Goal: Information Seeking & Learning: Check status

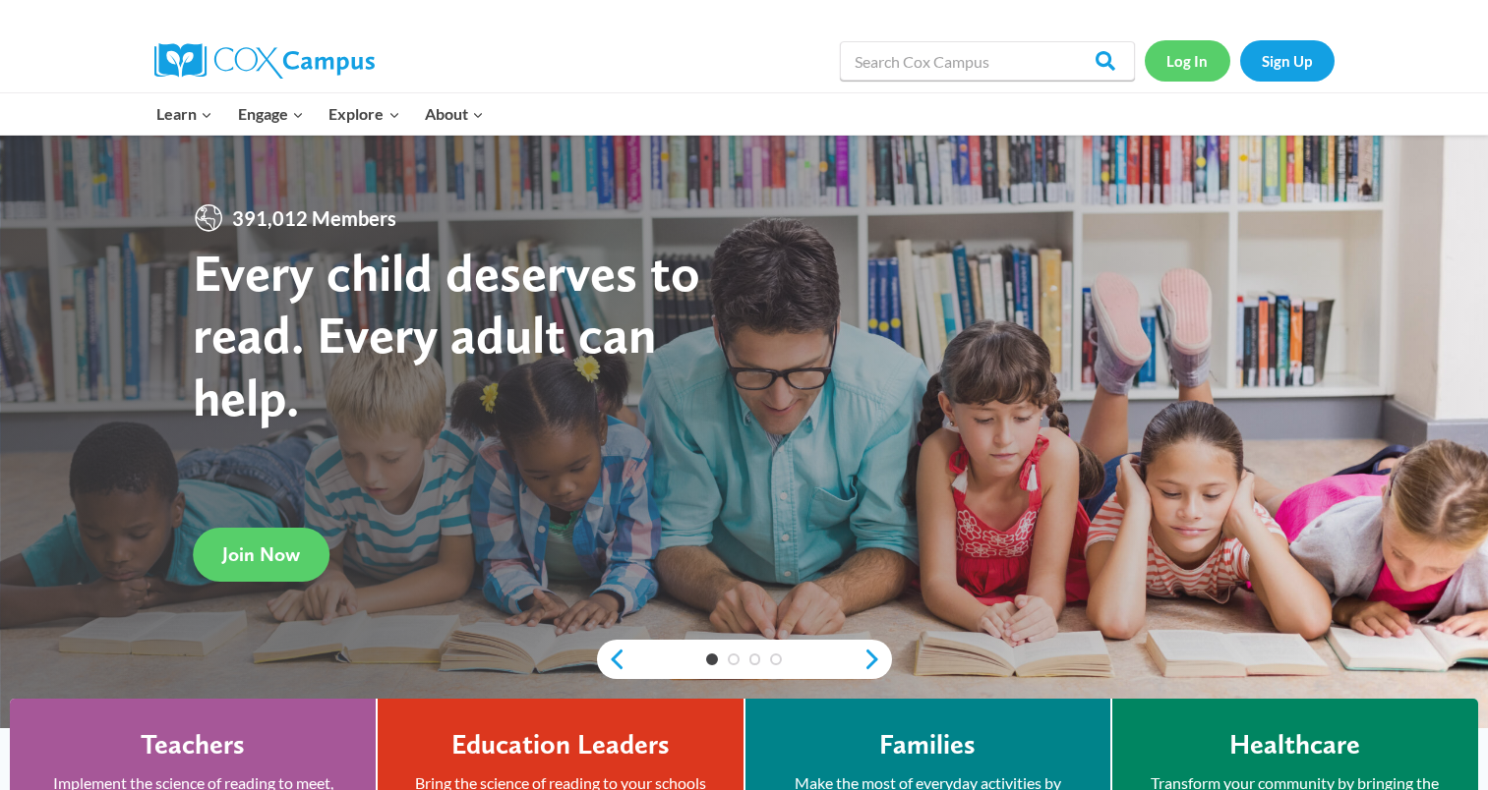
click at [1180, 73] on link "Log In" at bounding box center [1187, 60] width 86 height 40
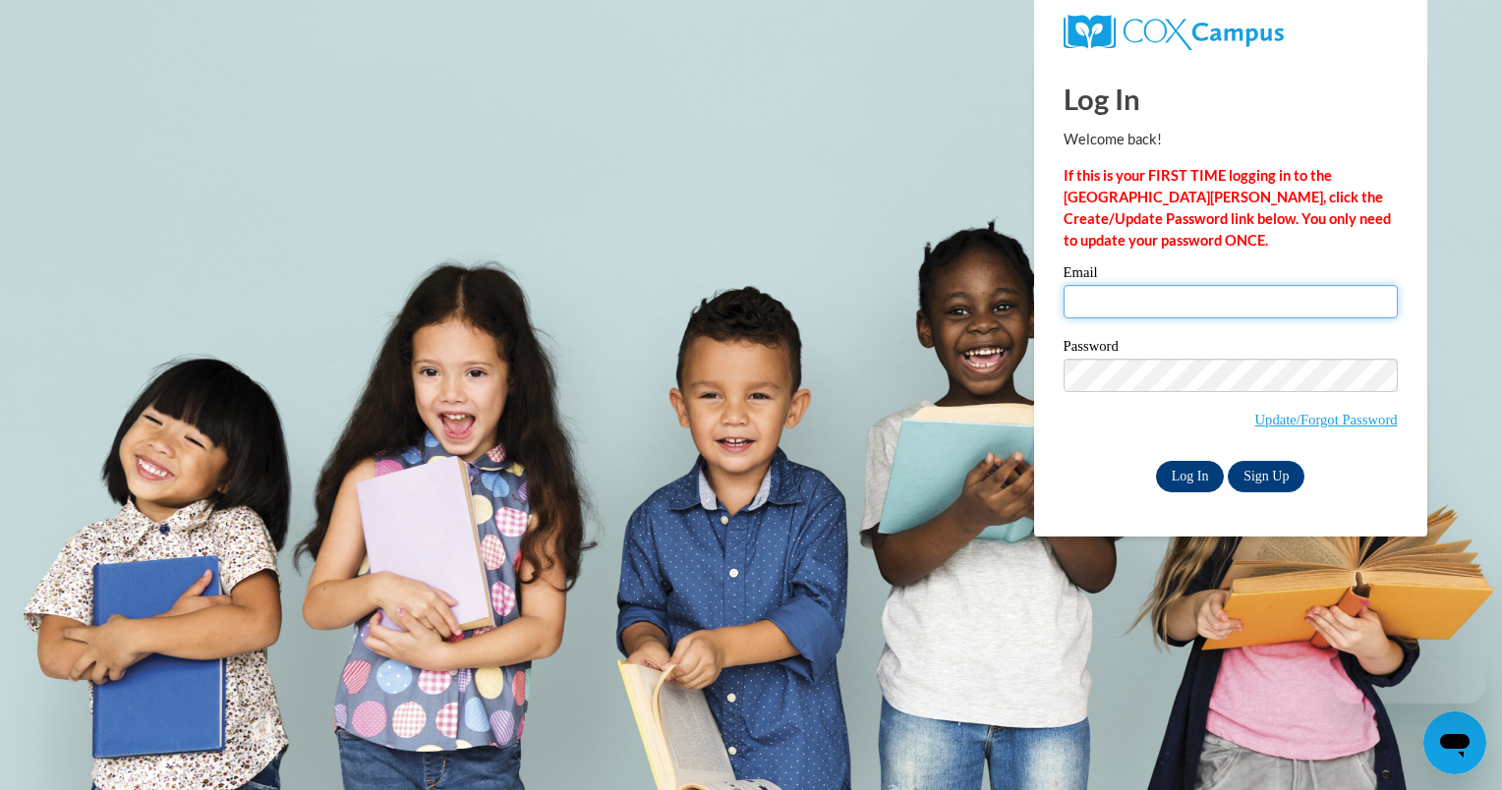
type input "cgibbs@eber.edu.jm"
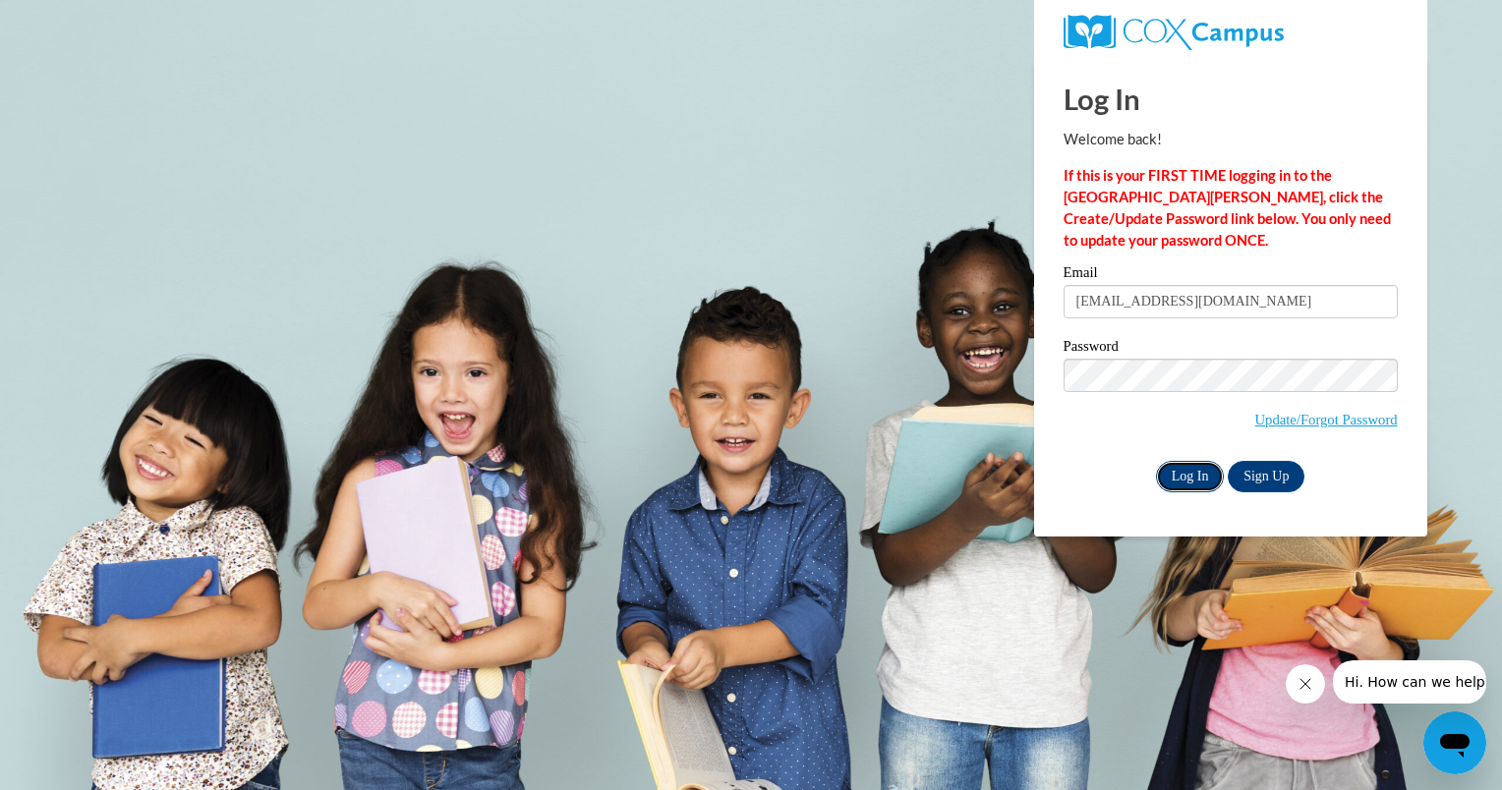
click at [1188, 480] on input "Log In" at bounding box center [1190, 476] width 69 height 31
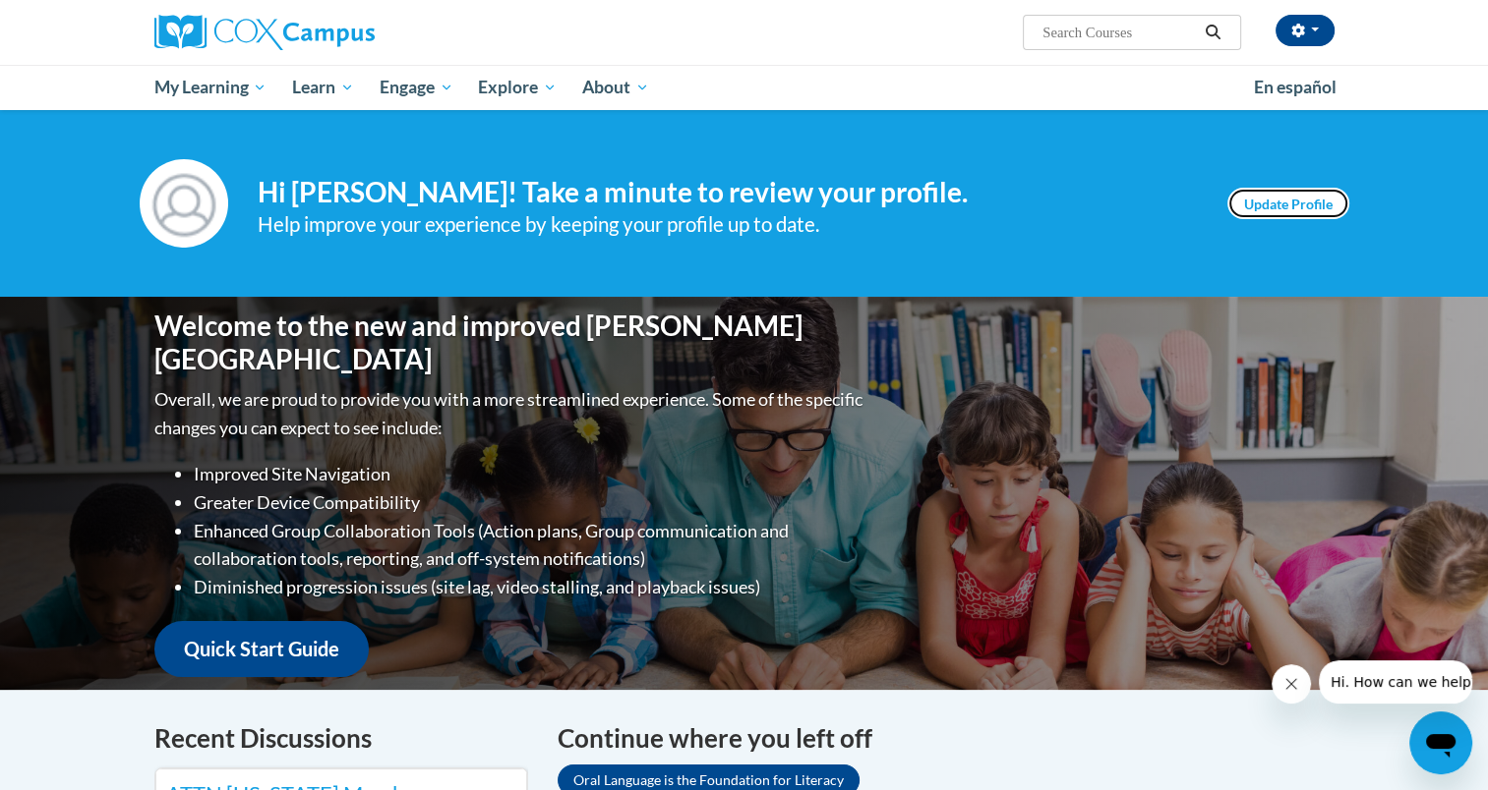
click at [1284, 196] on link "Update Profile" at bounding box center [1288, 203] width 122 height 31
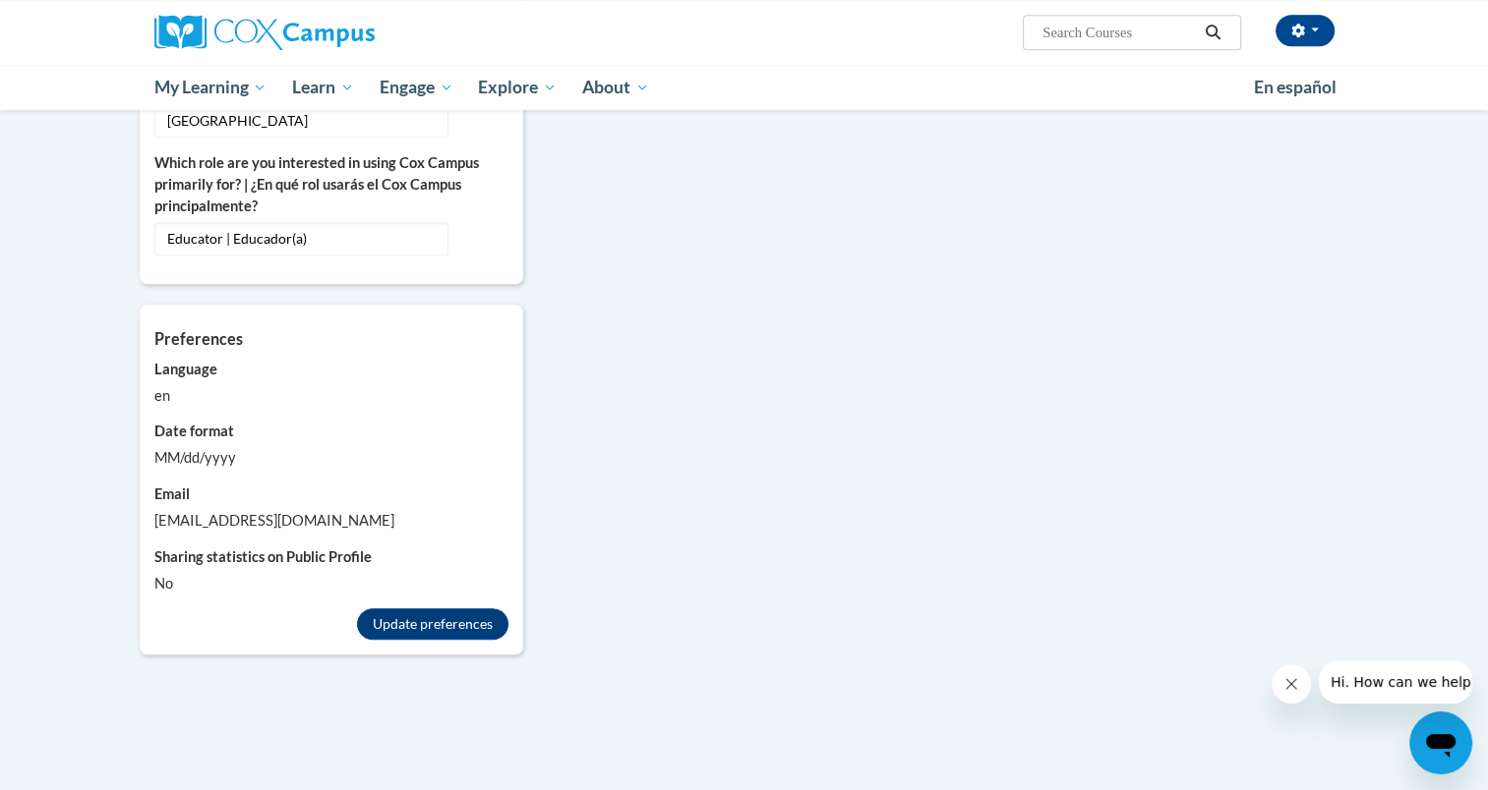
scroll to position [1470, 0]
click at [201, 448] on div "MM/dd/yyyy" at bounding box center [331, 459] width 354 height 22
click at [412, 610] on button "Update preferences" at bounding box center [432, 625] width 151 height 31
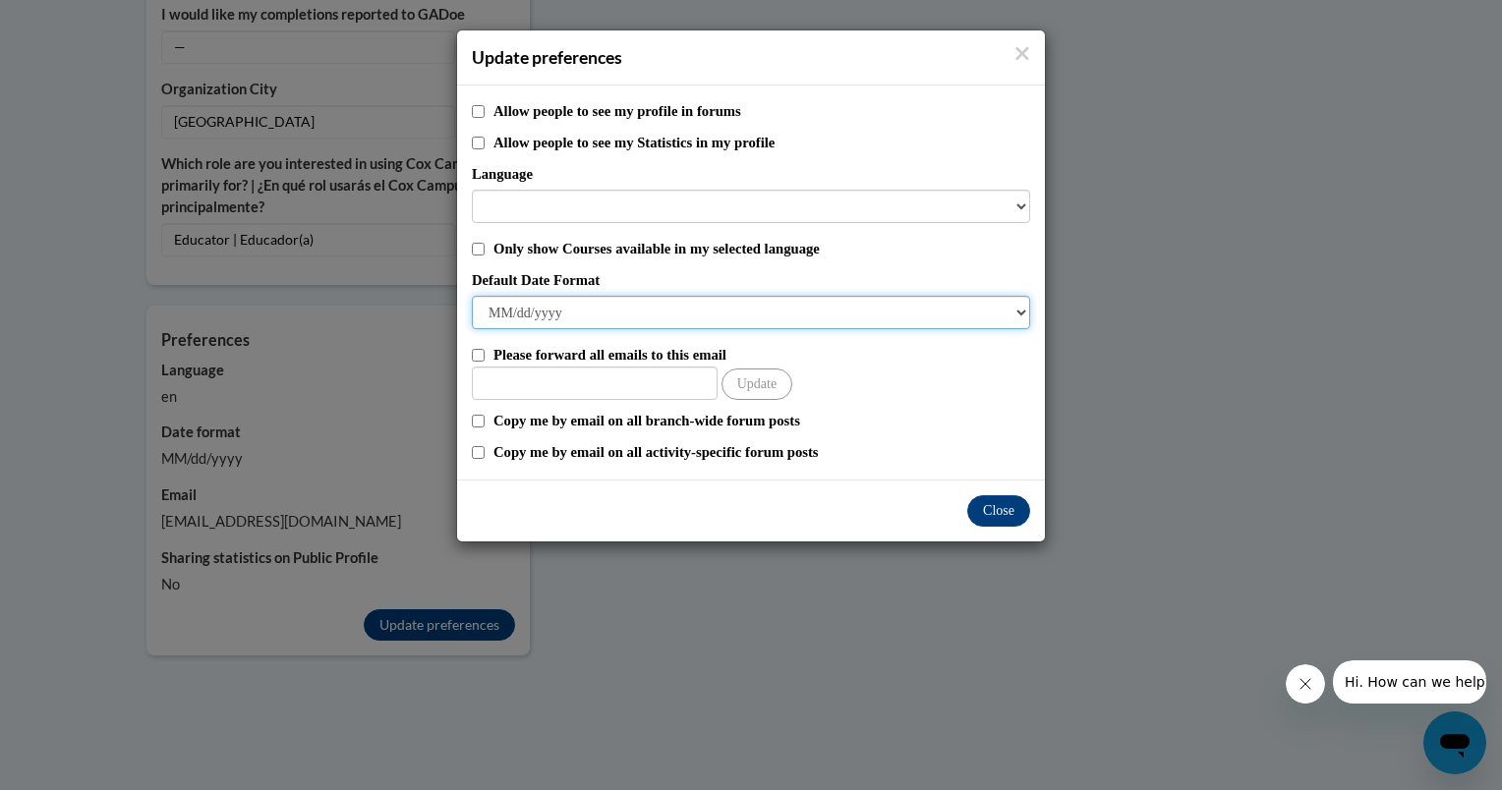
click at [598, 317] on select "M/d/yyyy M/d/yy MM/dd/yy MM/dd/yyyy yy/MM/dd yyyy-MM-dd dd-MMM-yyyy dd/MM/yyyy …" at bounding box center [751, 312] width 558 height 33
select select "dd-MMM-yyyy"
click at [472, 296] on select "M/d/yyyy M/d/yy MM/dd/yy MM/dd/yyyy yy/MM/dd yyyy-MM-dd dd-MMM-yyyy dd/MM/yyyy …" at bounding box center [751, 312] width 558 height 33
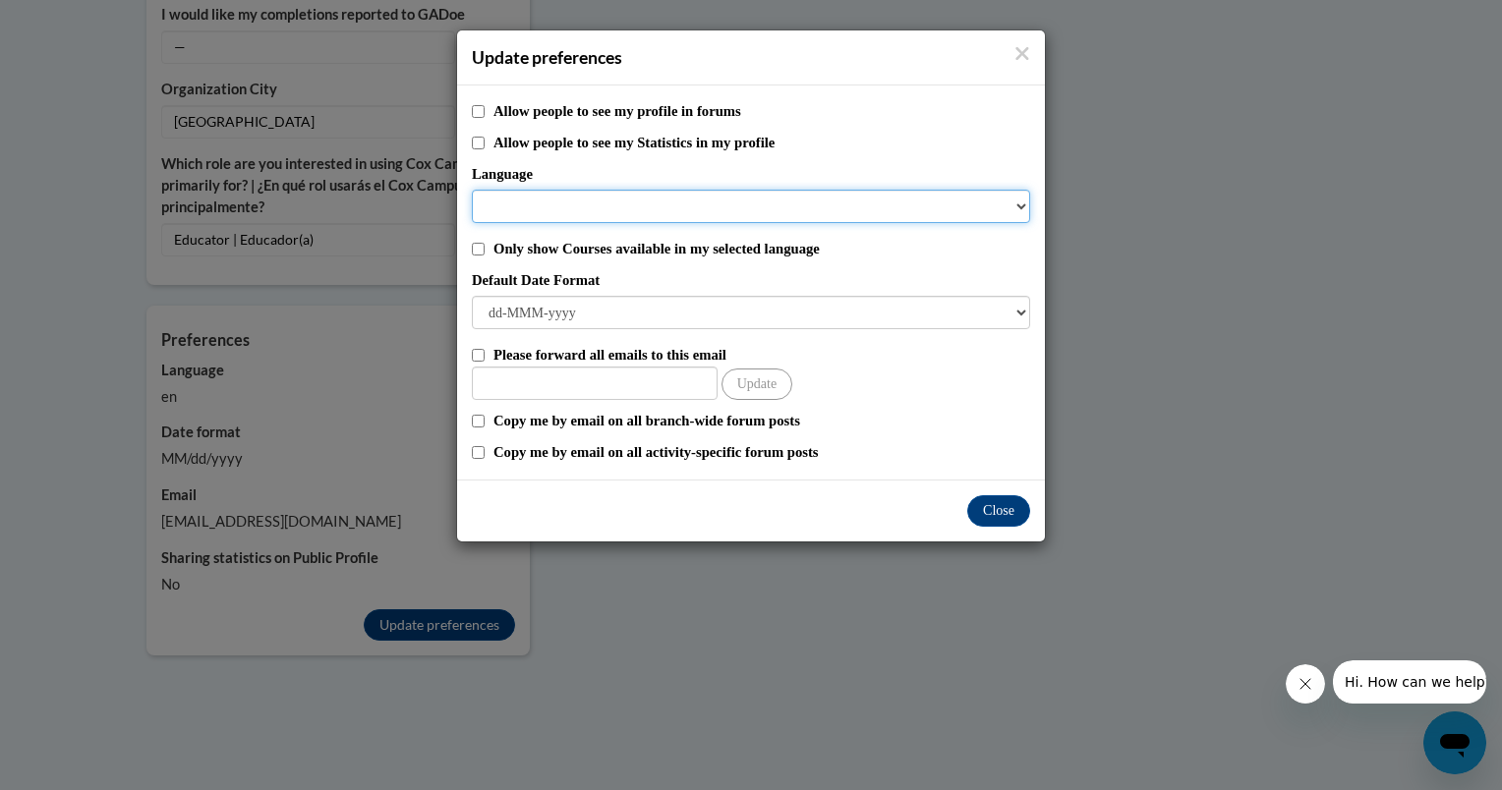
click at [681, 216] on select "Language" at bounding box center [751, 206] width 558 height 33
click at [670, 212] on select "Language" at bounding box center [751, 206] width 558 height 33
click at [1022, 204] on select "Language" at bounding box center [751, 206] width 558 height 33
click at [823, 197] on select "Language" at bounding box center [751, 206] width 558 height 33
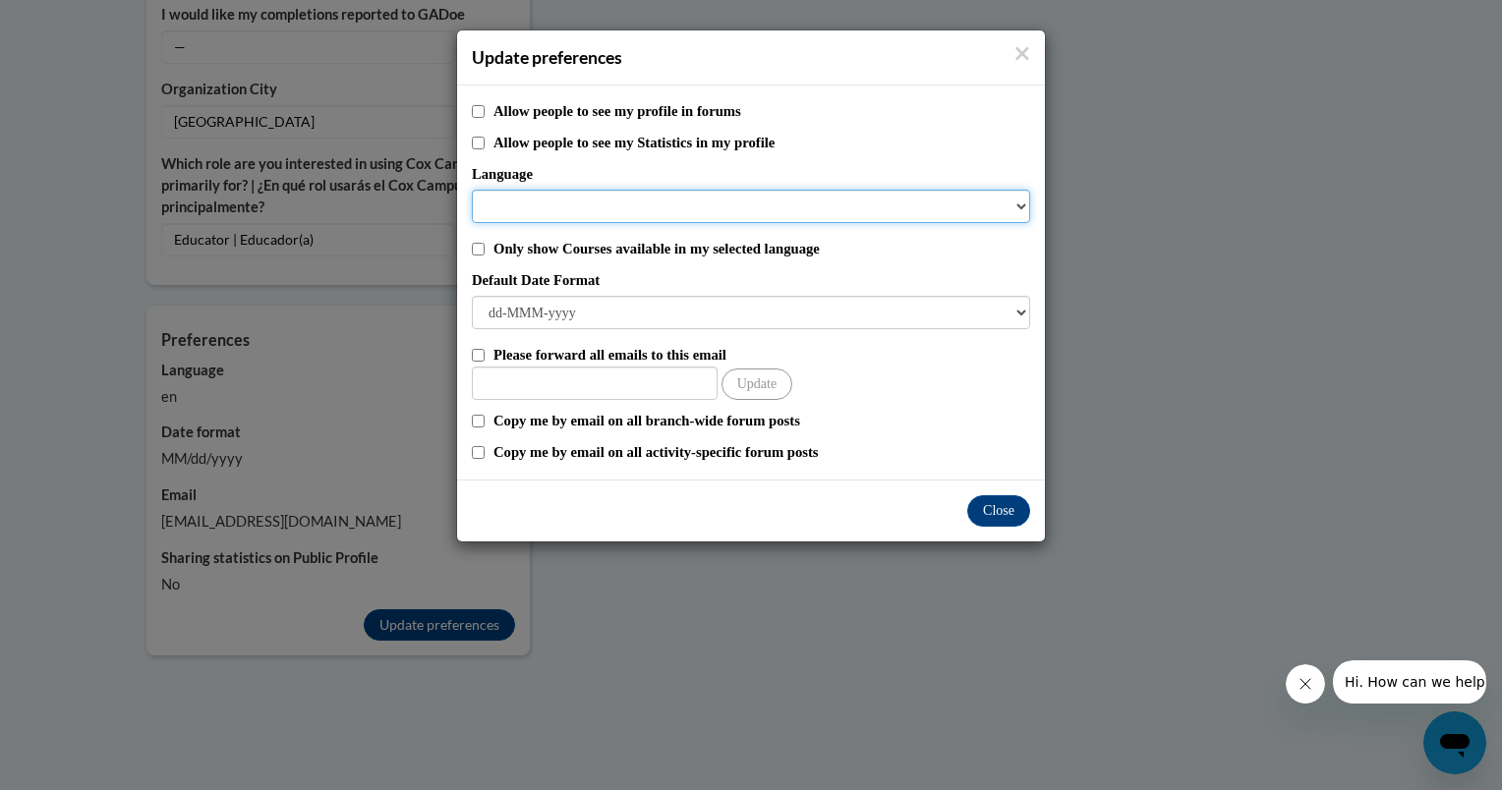
click at [566, 221] on select "Language" at bounding box center [751, 206] width 558 height 33
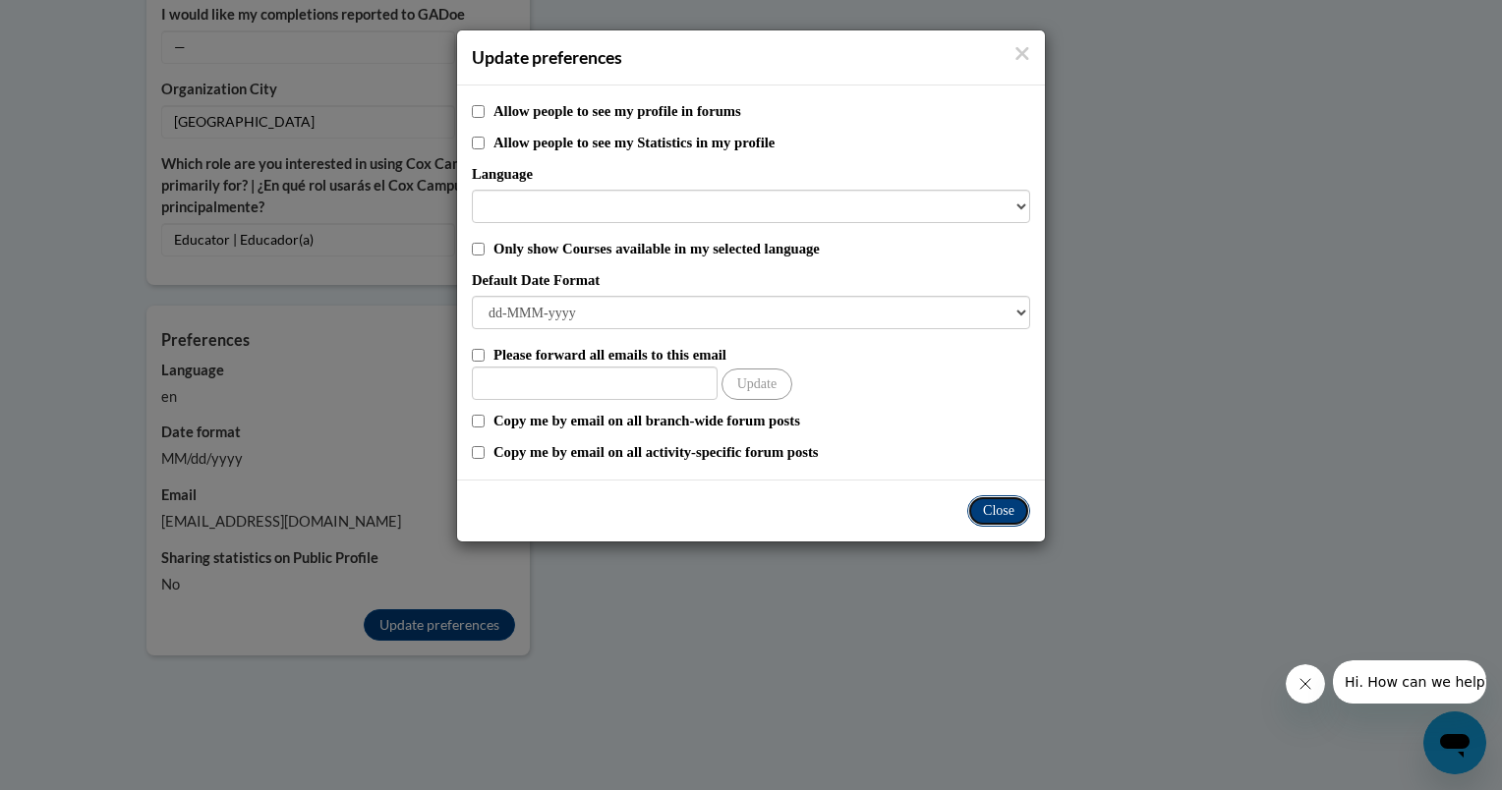
click at [996, 509] on button "Close" at bounding box center [998, 511] width 63 height 31
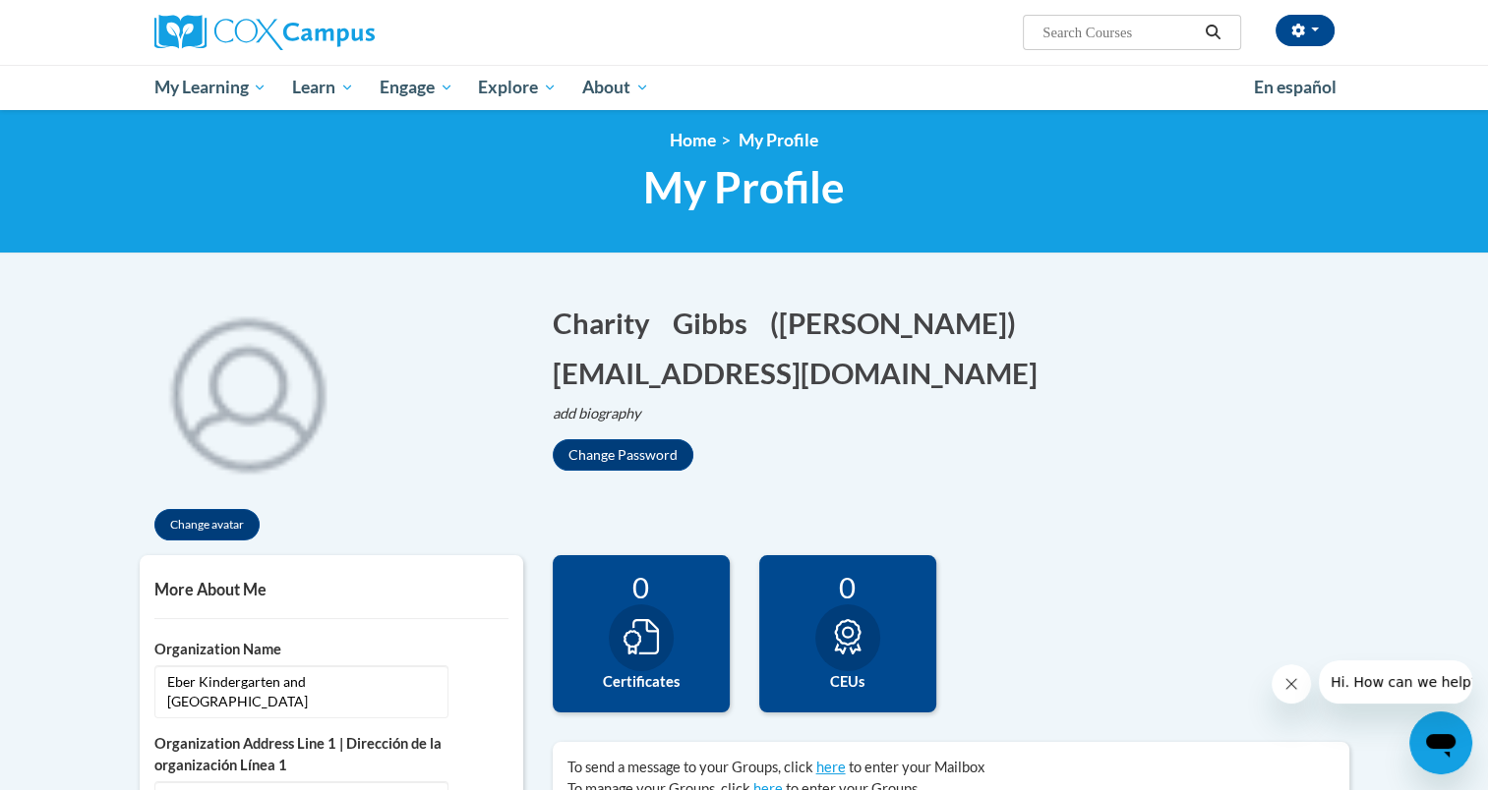
scroll to position [0, 0]
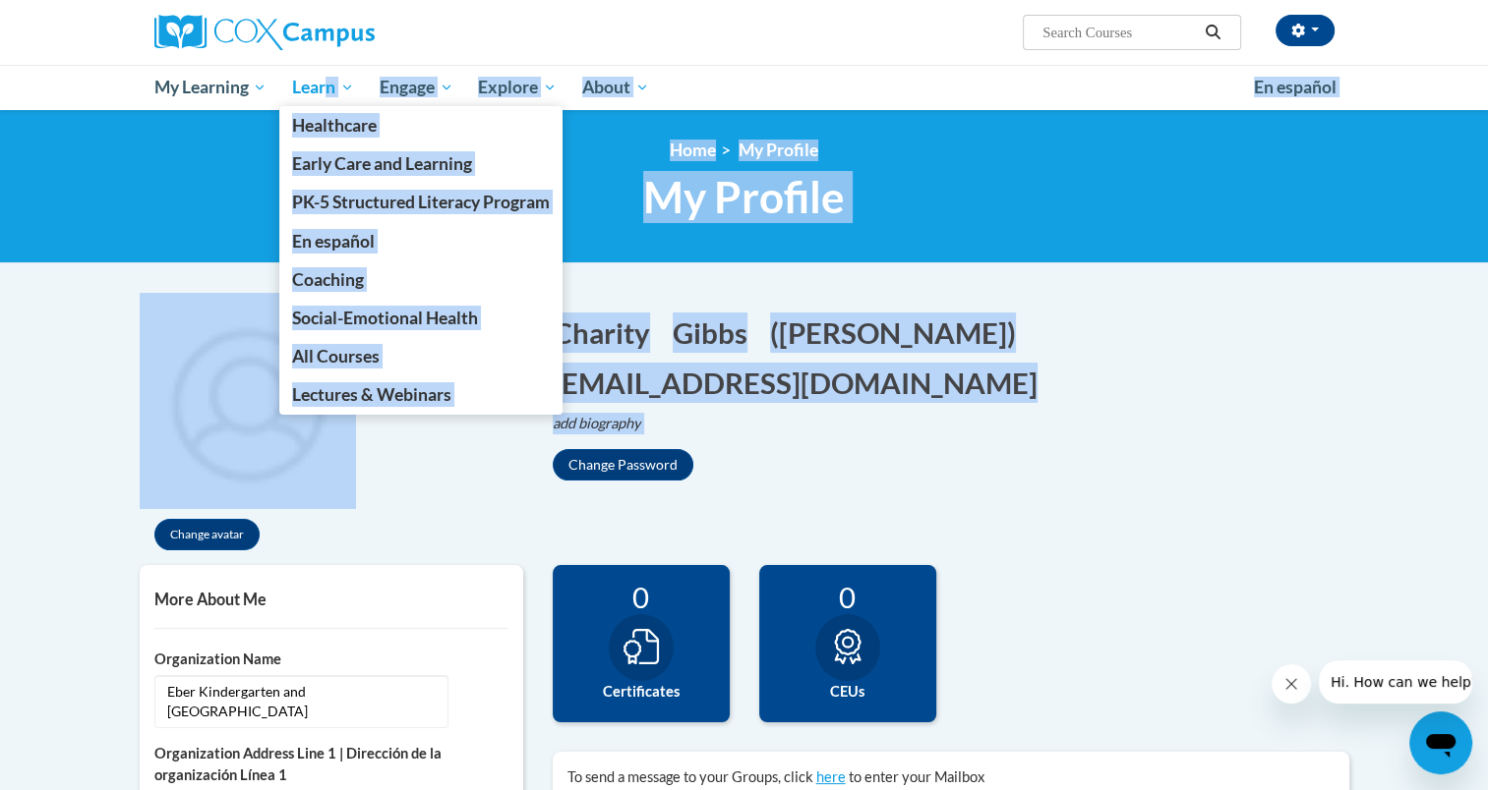
drag, startPoint x: 996, startPoint y: 509, endPoint x: 325, endPoint y: 77, distance: 797.9
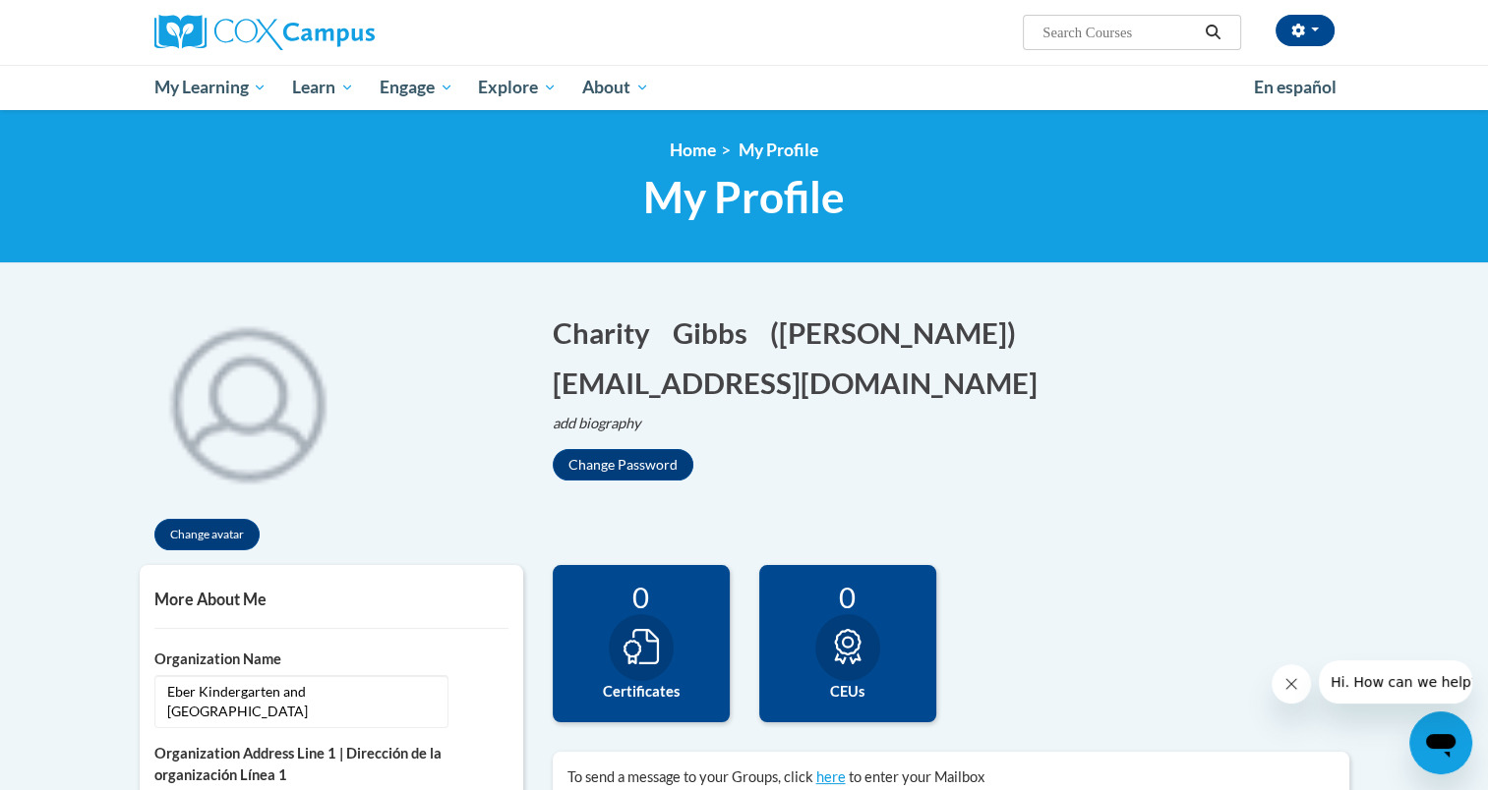
click at [747, 35] on div "Charity Gibbs (America/Port-au-Prince UTC-04:00) My Profile Inbox My Transcript…" at bounding box center [946, 25] width 806 height 50
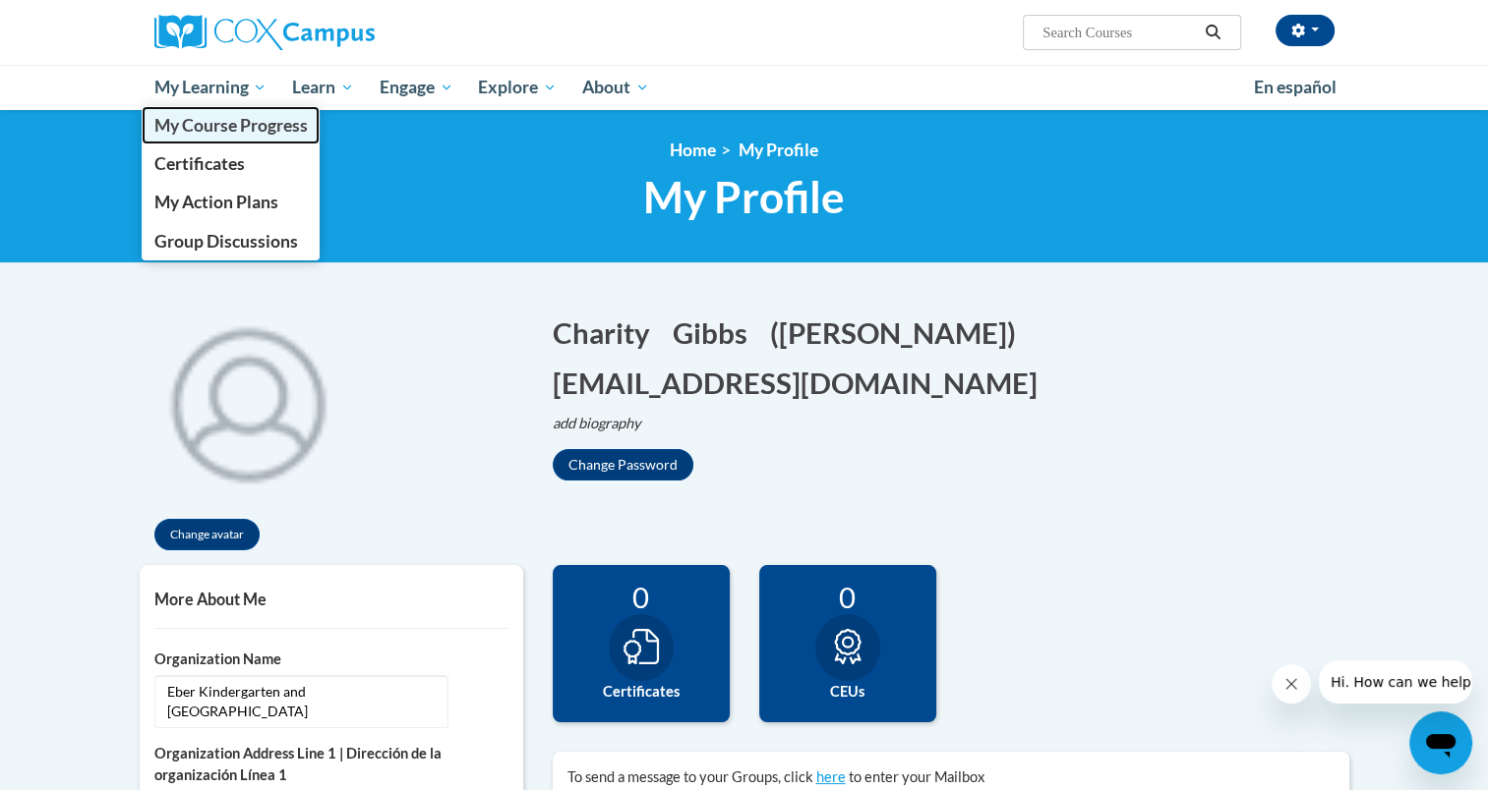
click at [228, 134] on span "My Course Progress" at bounding box center [229, 125] width 153 height 21
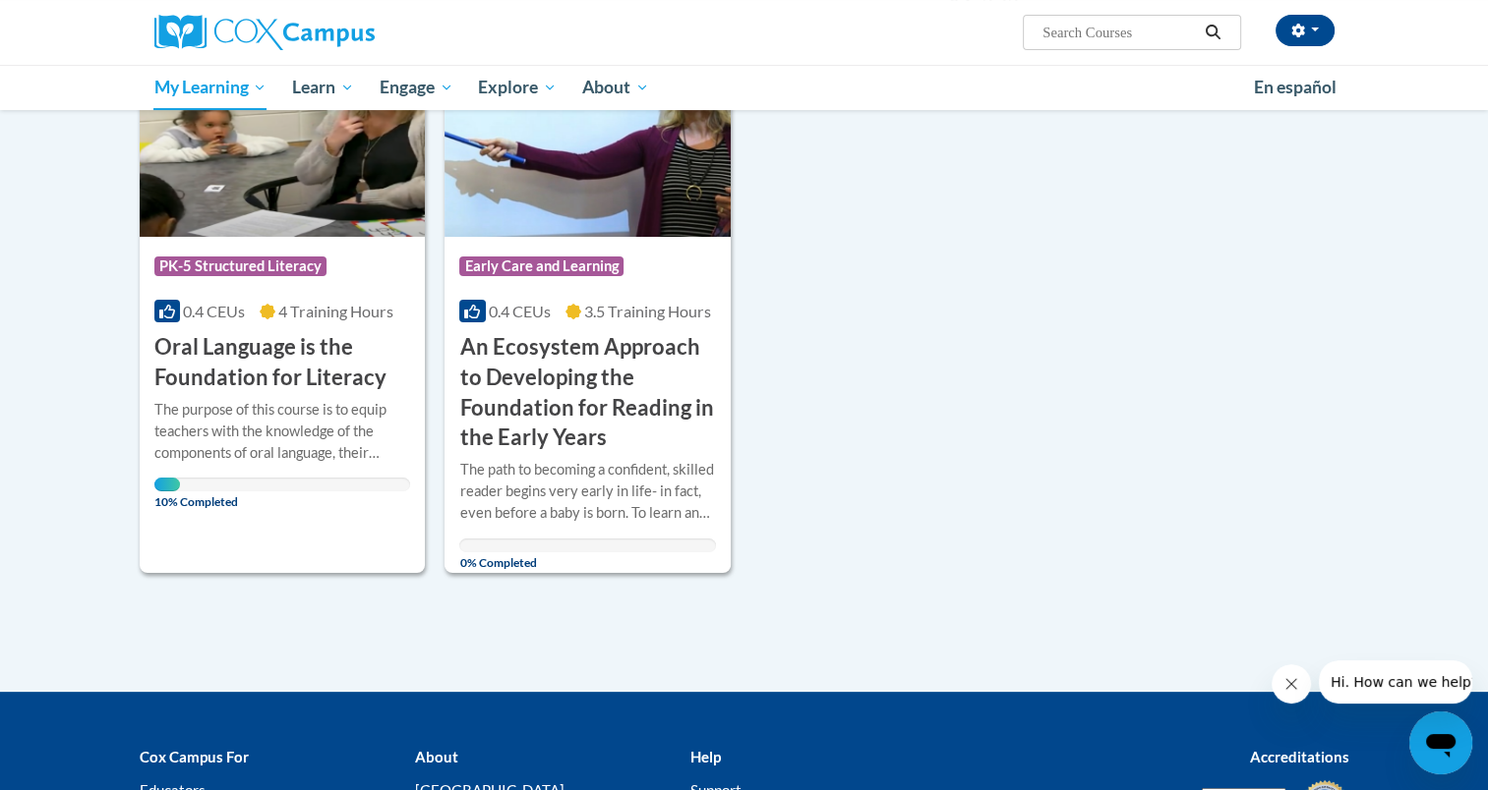
scroll to position [322, 0]
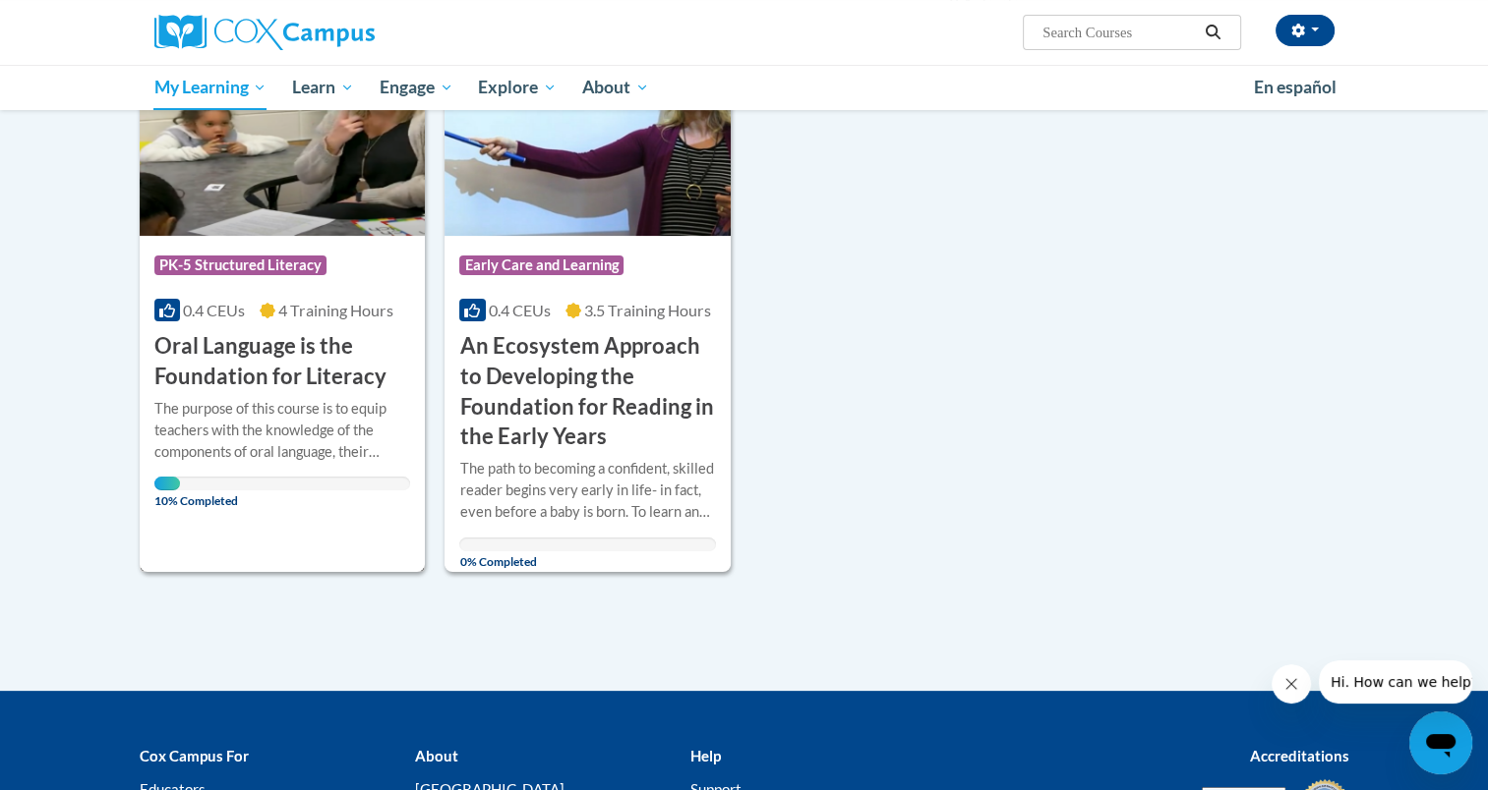
click at [246, 350] on h3 "Oral Language is the Foundation for Literacy" at bounding box center [282, 361] width 257 height 61
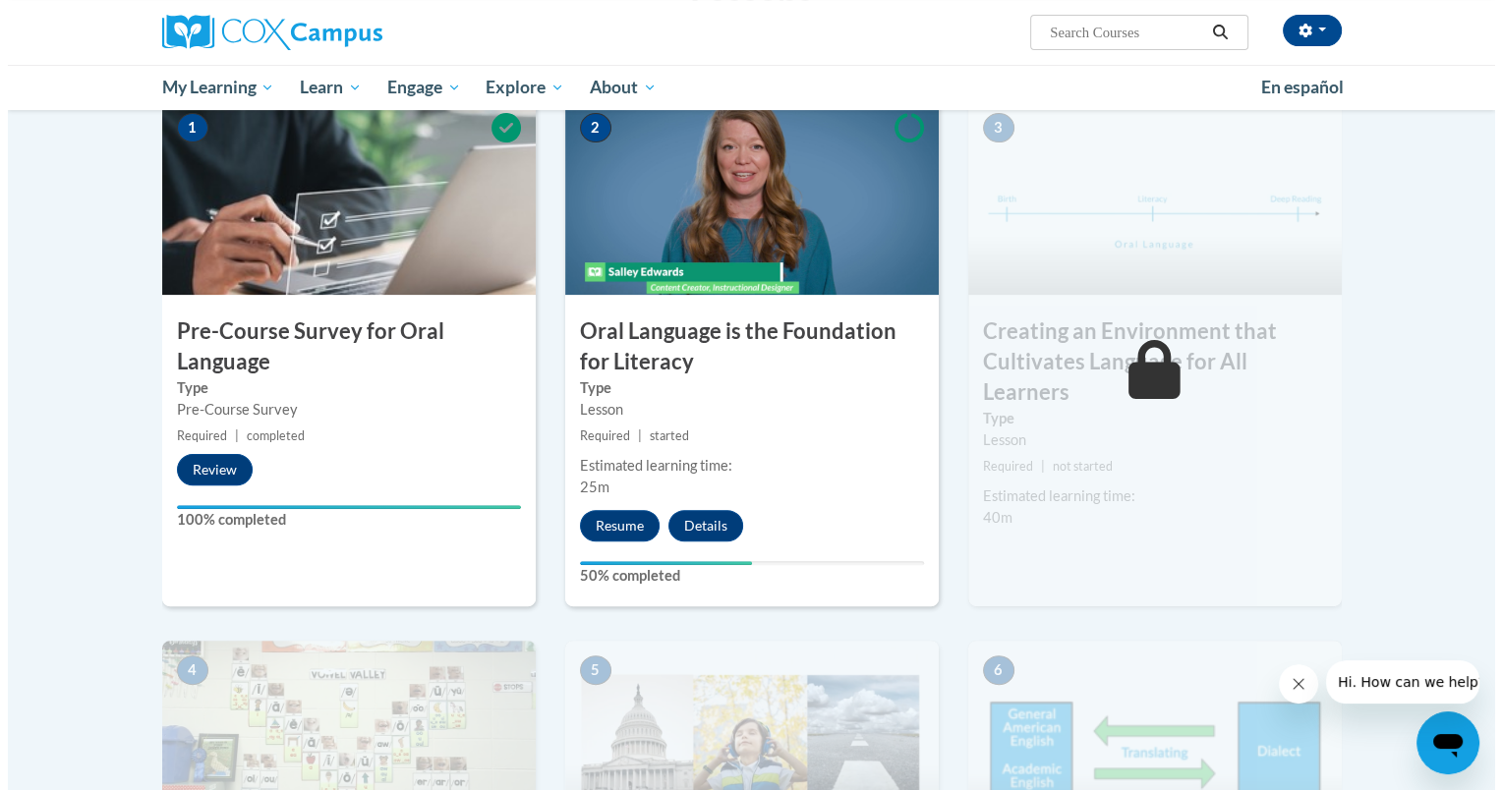
scroll to position [446, 0]
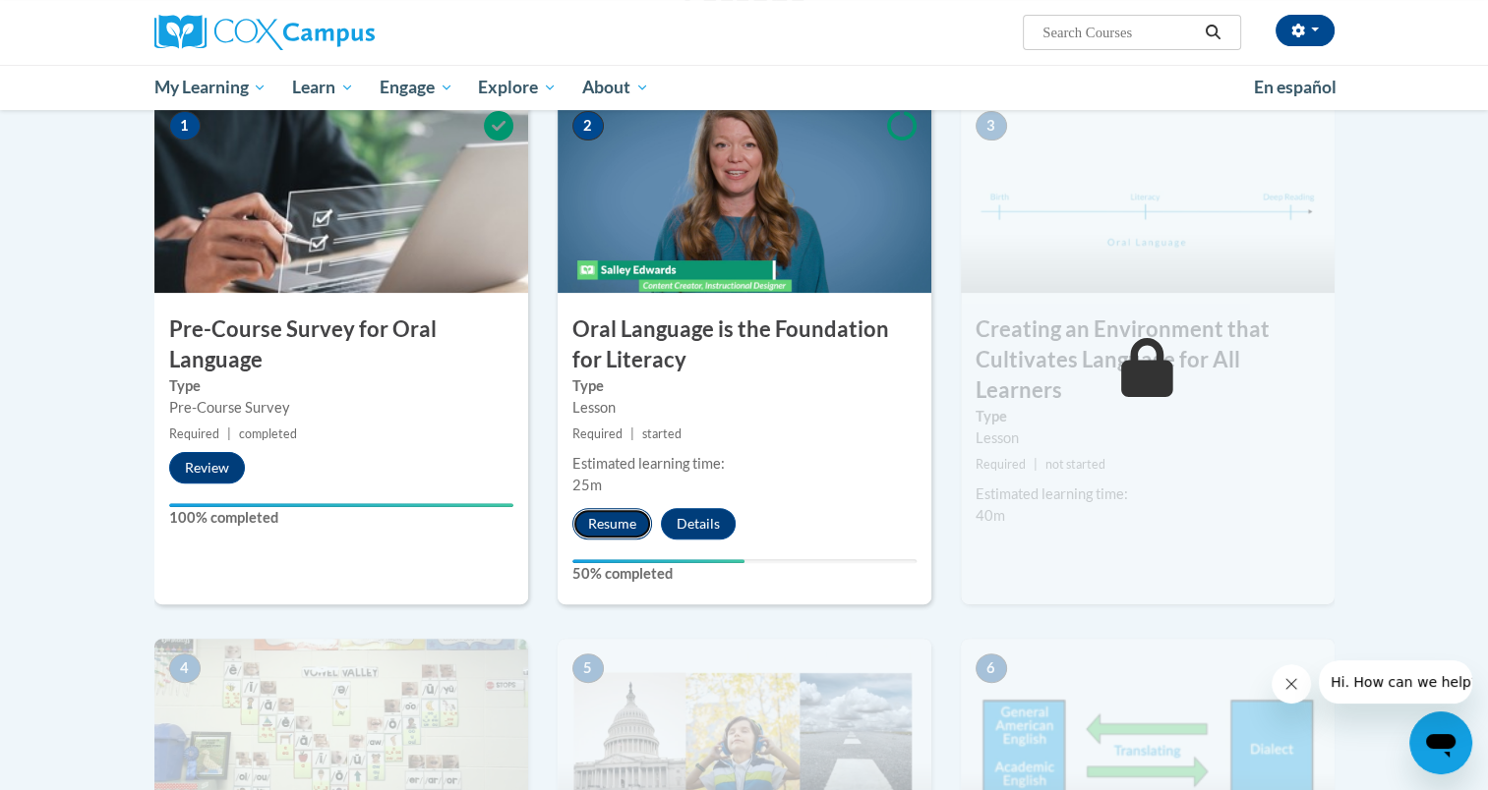
click at [617, 526] on button "Resume" at bounding box center [612, 523] width 80 height 31
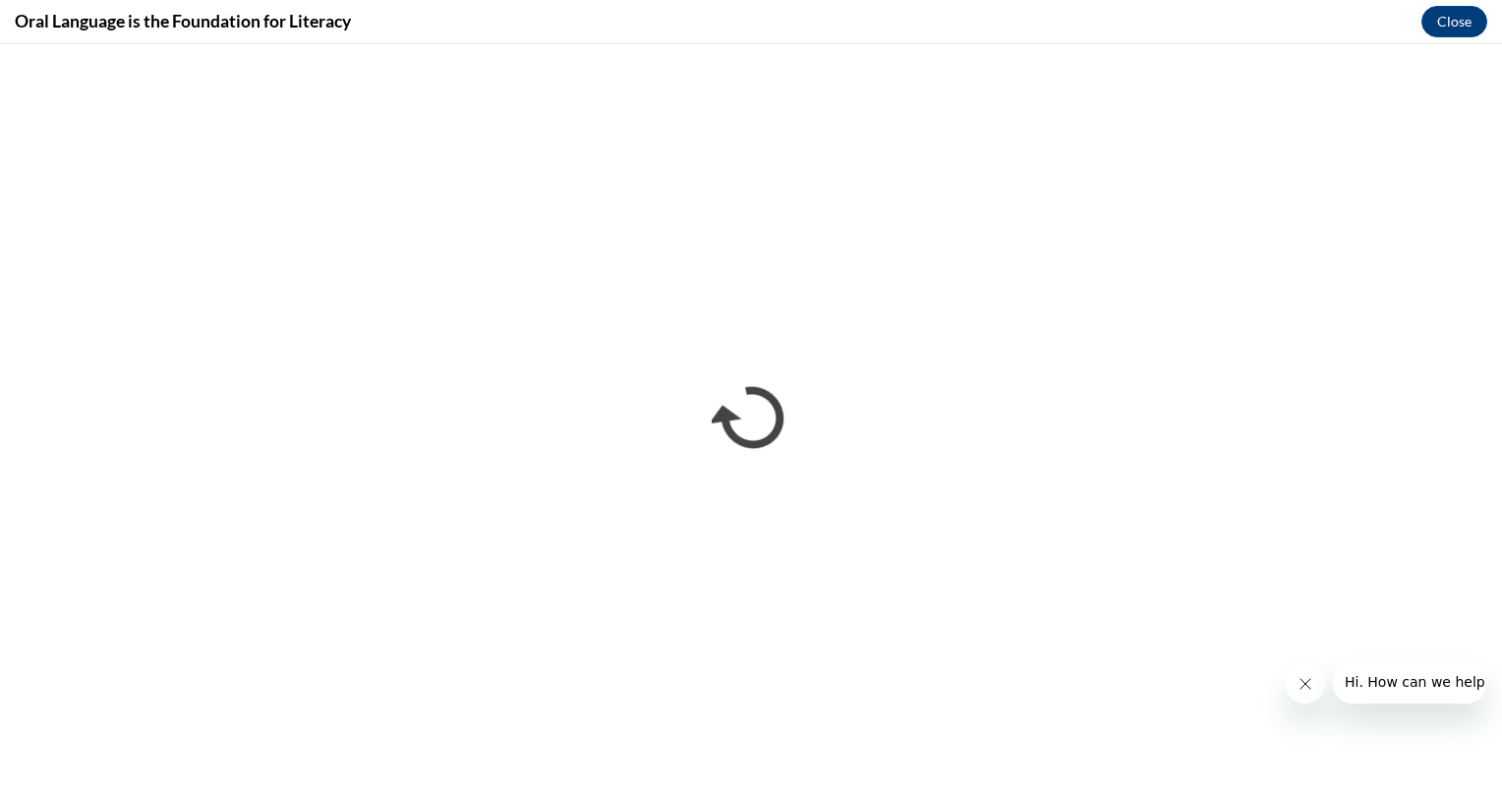
scroll to position [0, 0]
